Goal: Entertainment & Leisure: Consume media (video, audio)

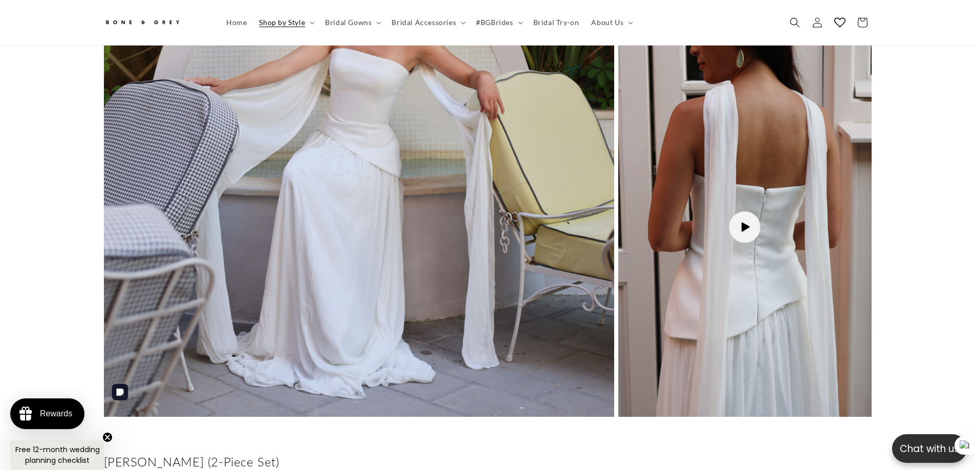
scroll to position [0, 281]
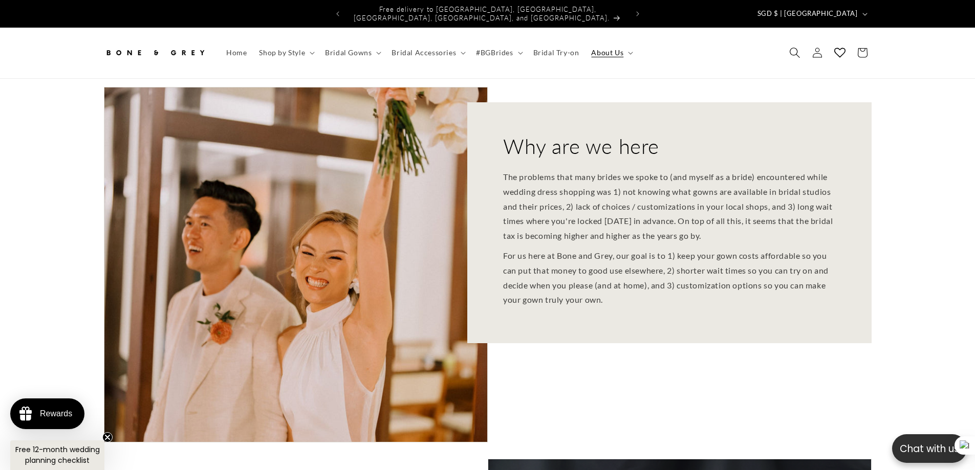
click at [796, 52] on span "Search" at bounding box center [794, 52] width 23 height 23
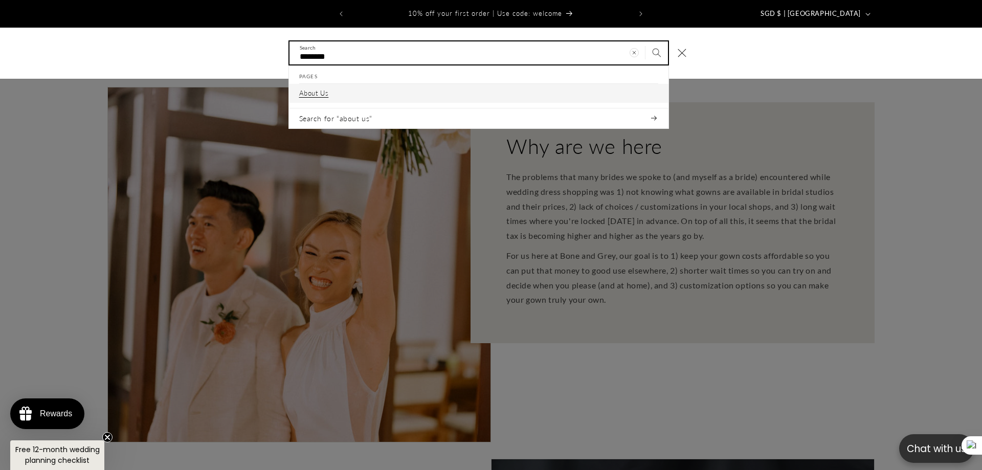
type input "********"
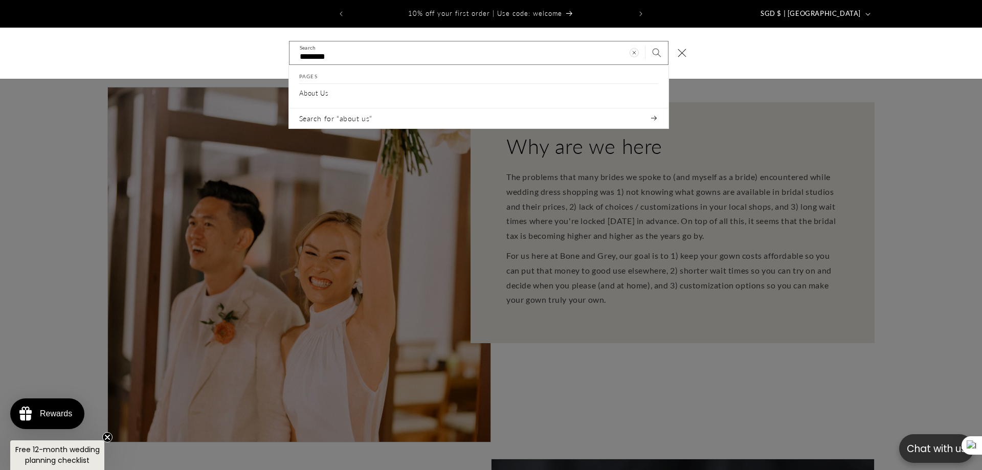
click at [0, 53] on div "Search" at bounding box center [0, 53] width 0 height 0
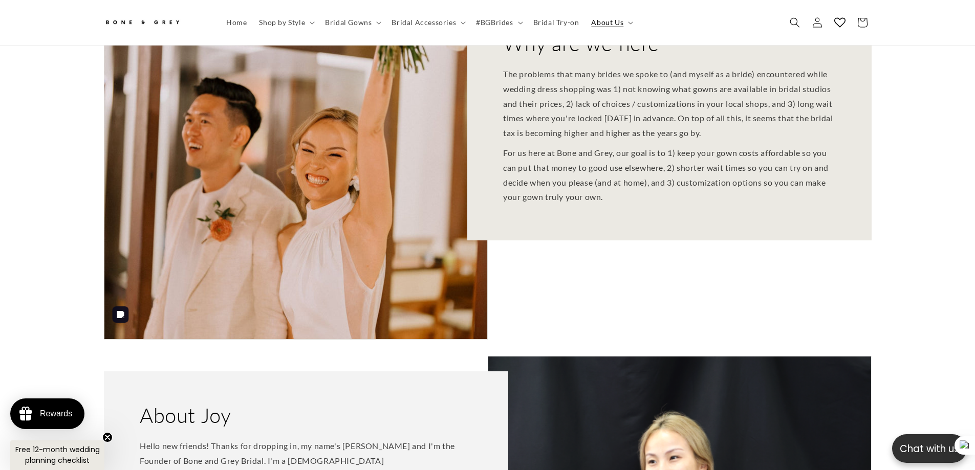
scroll to position [0, 281]
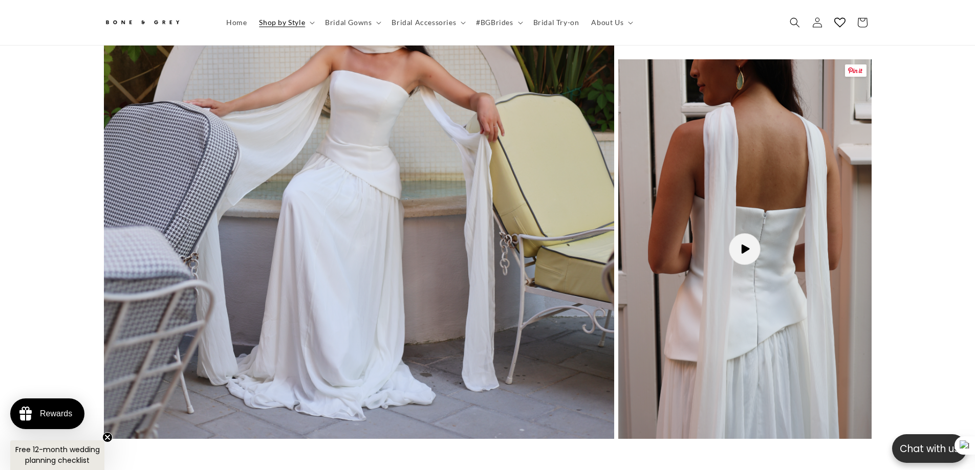
scroll to position [863, 0]
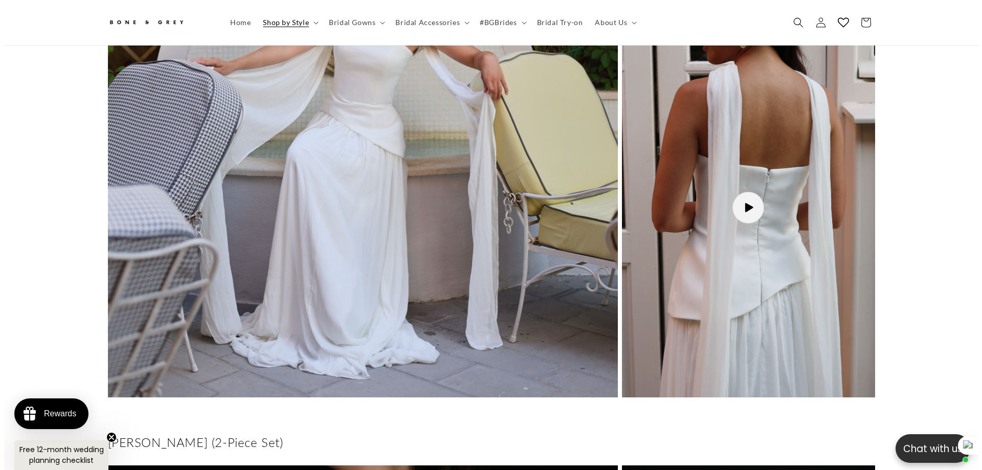
scroll to position [1021, 0]
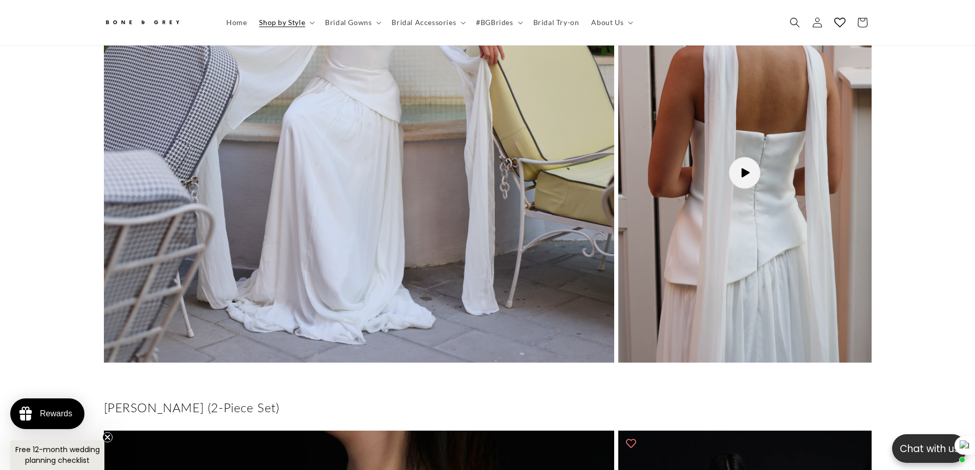
click at [743, 158] on button "Load video: Elsa as as Song" at bounding box center [744, 173] width 253 height 380
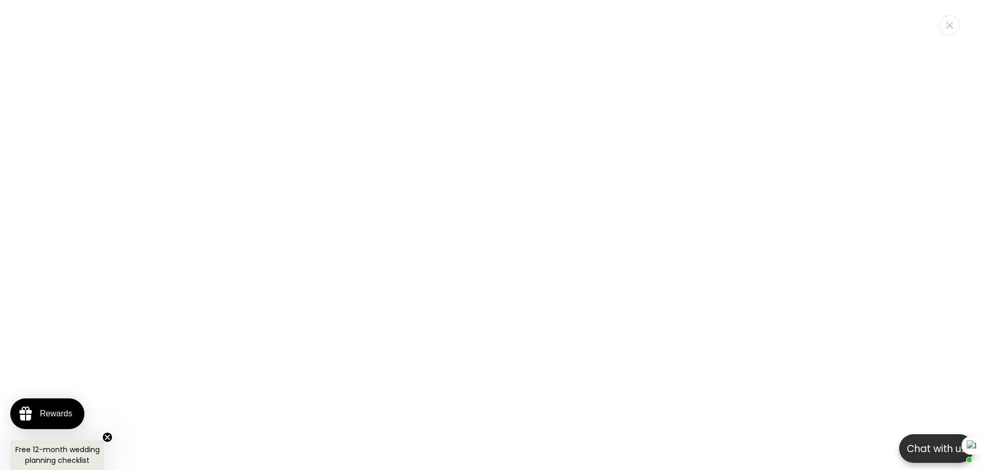
scroll to position [0, 281]
drag, startPoint x: 948, startPoint y: 23, endPoint x: 830, endPoint y: 16, distance: 117.4
click at [922, 17] on div "Elsa as as Song" at bounding box center [491, 235] width 982 height 470
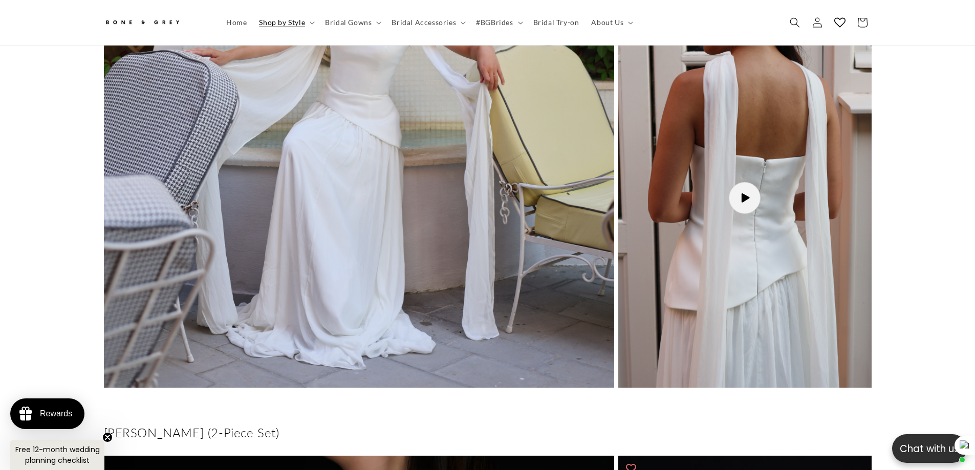
click at [764, 194] on button "Load video: Elsa as as Song" at bounding box center [744, 198] width 253 height 380
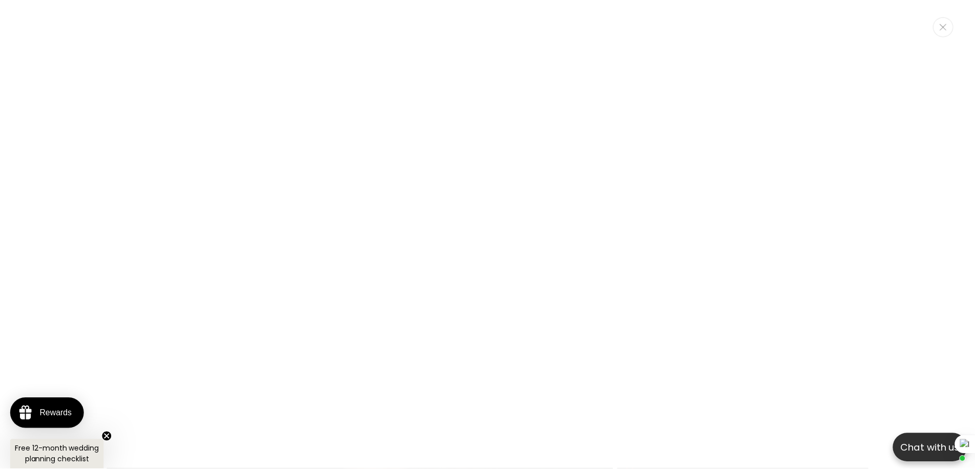
scroll to position [0, 563]
click at [949, 33] on button "Close" at bounding box center [950, 25] width 20 height 20
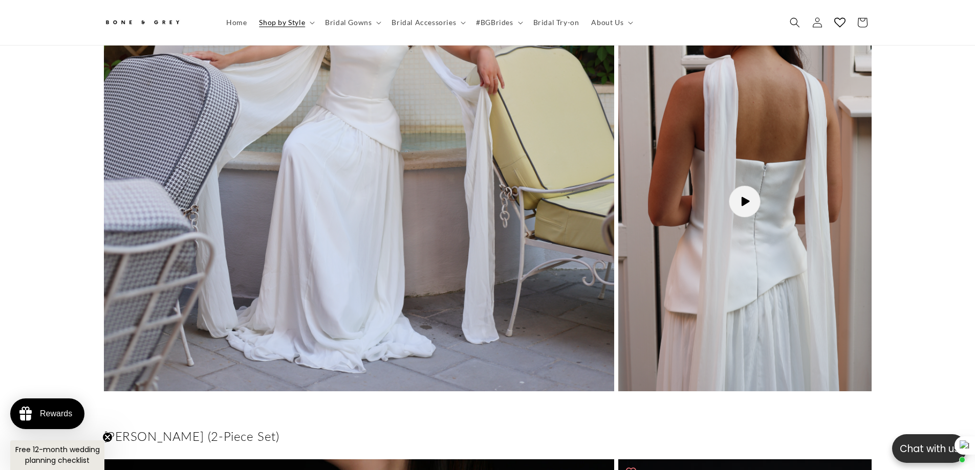
scroll to position [990, 0]
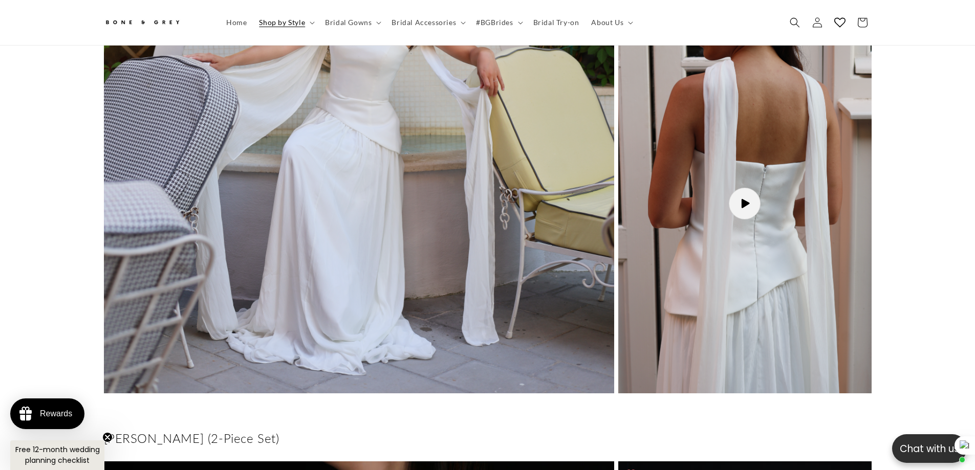
click at [742, 189] on button "Load video: Elsa as as Song" at bounding box center [744, 204] width 253 height 380
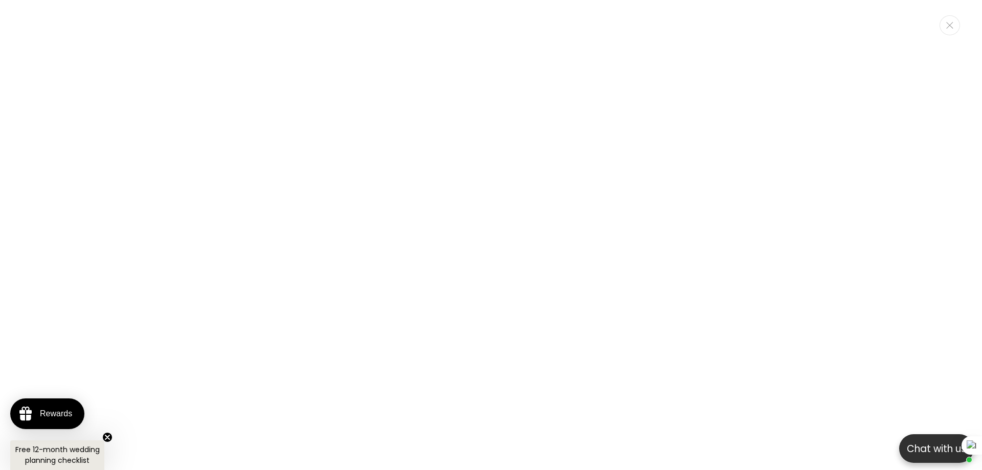
click at [954, 26] on button "Close" at bounding box center [950, 25] width 20 height 20
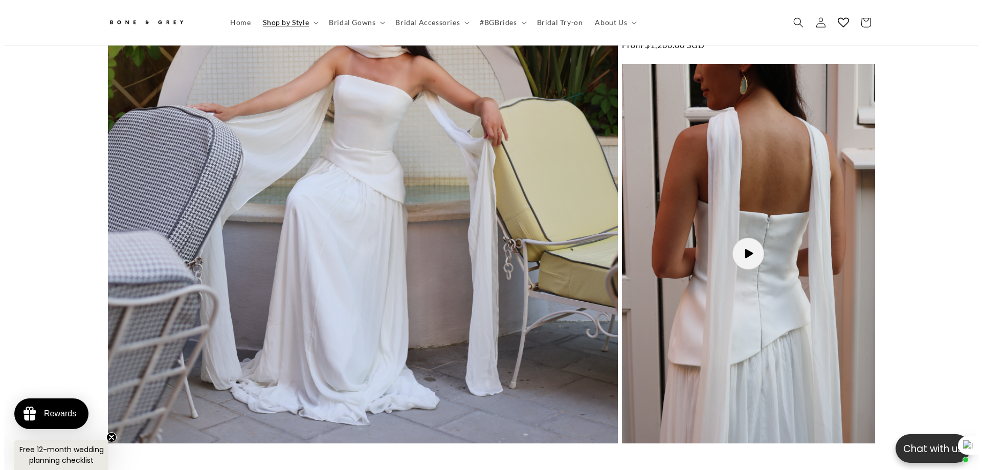
scroll to position [939, 0]
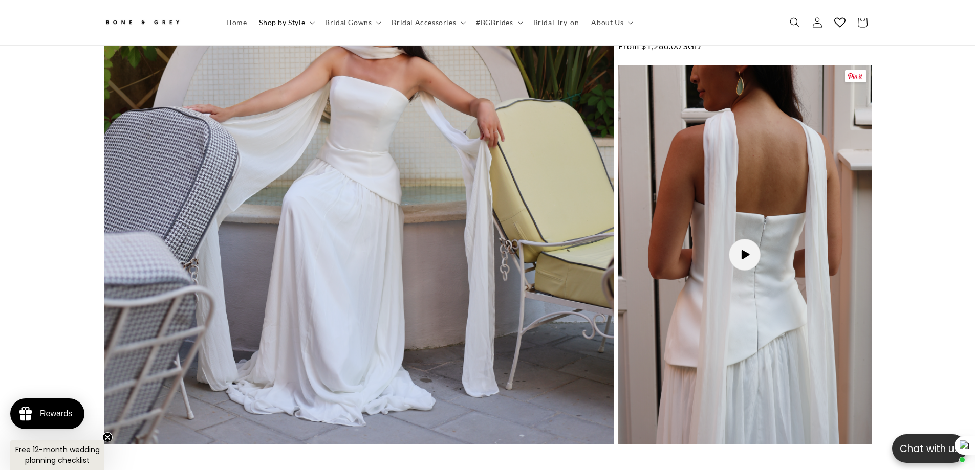
click at [788, 252] on button "Load video: Elsa as as Song" at bounding box center [744, 255] width 253 height 380
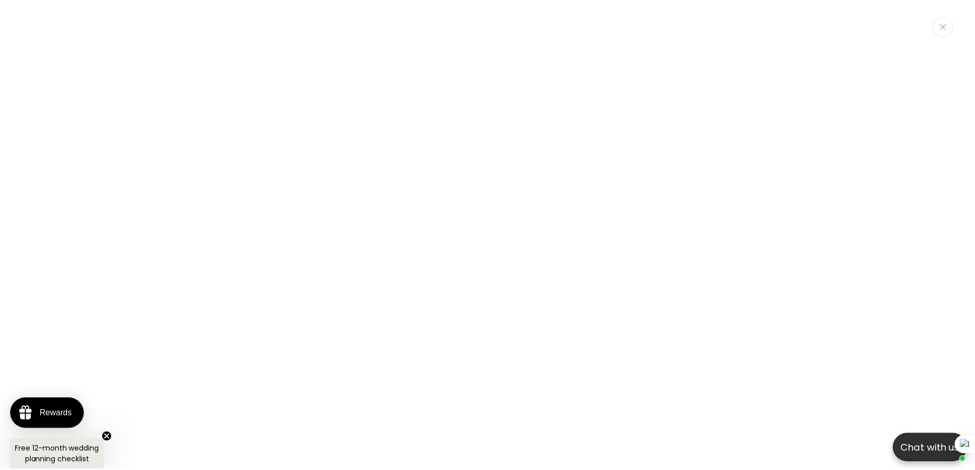
scroll to position [0, 281]
click at [951, 25] on icon "Close" at bounding box center [950, 25] width 7 height 7
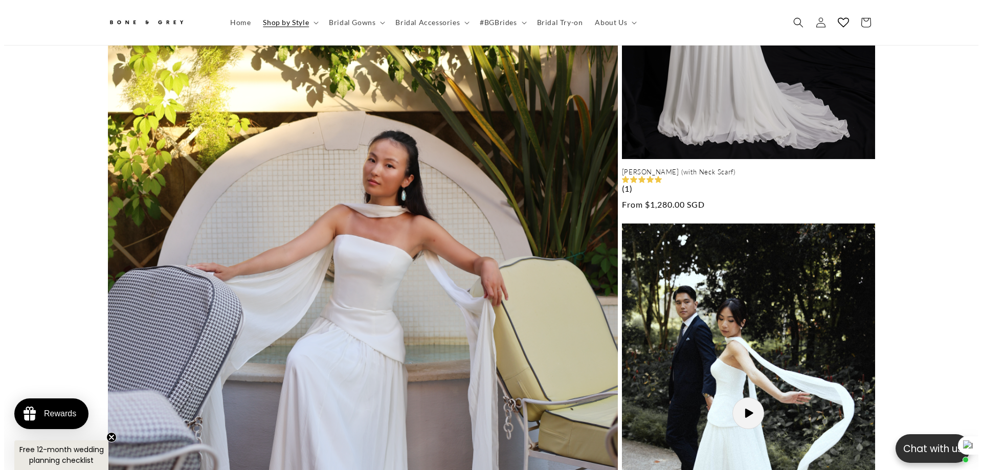
scroll to position [915, 0]
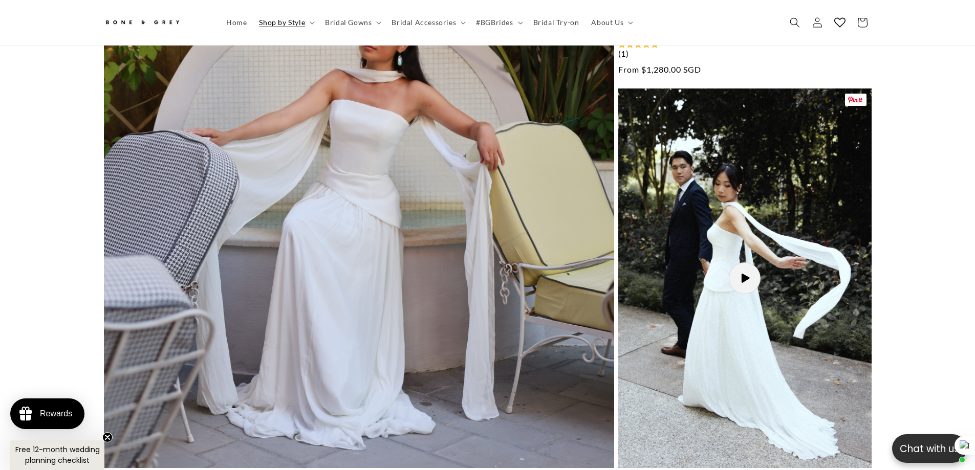
click at [764, 274] on button "Load video: Elsa as as Song" at bounding box center [744, 279] width 253 height 380
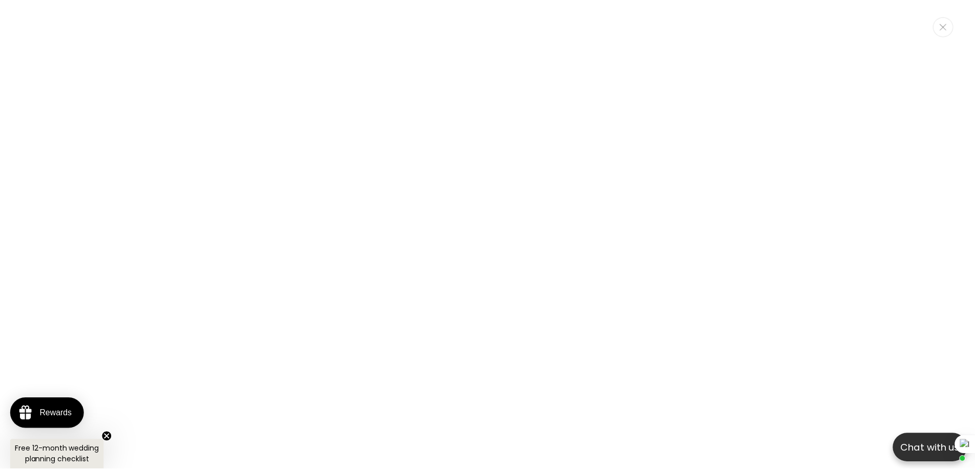
scroll to position [0, 281]
click at [952, 28] on icon "Close" at bounding box center [950, 25] width 7 height 7
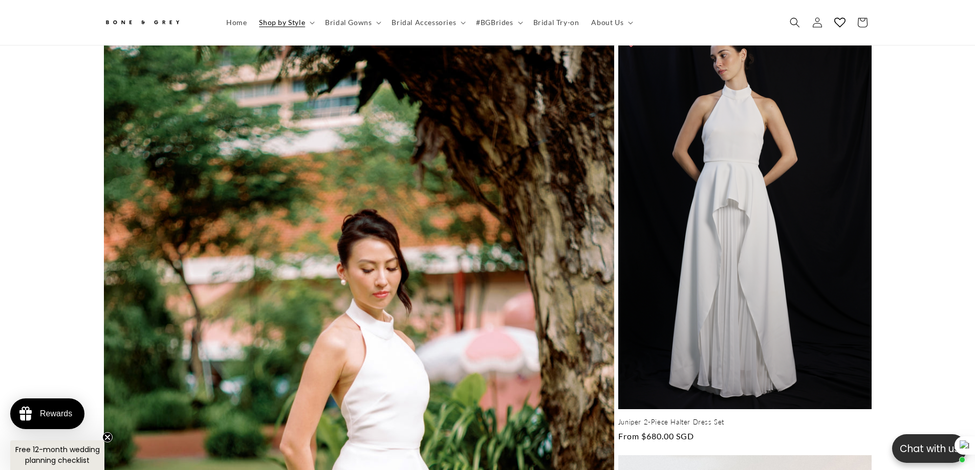
scroll to position [3166, 0]
